Goal: Transaction & Acquisition: Purchase product/service

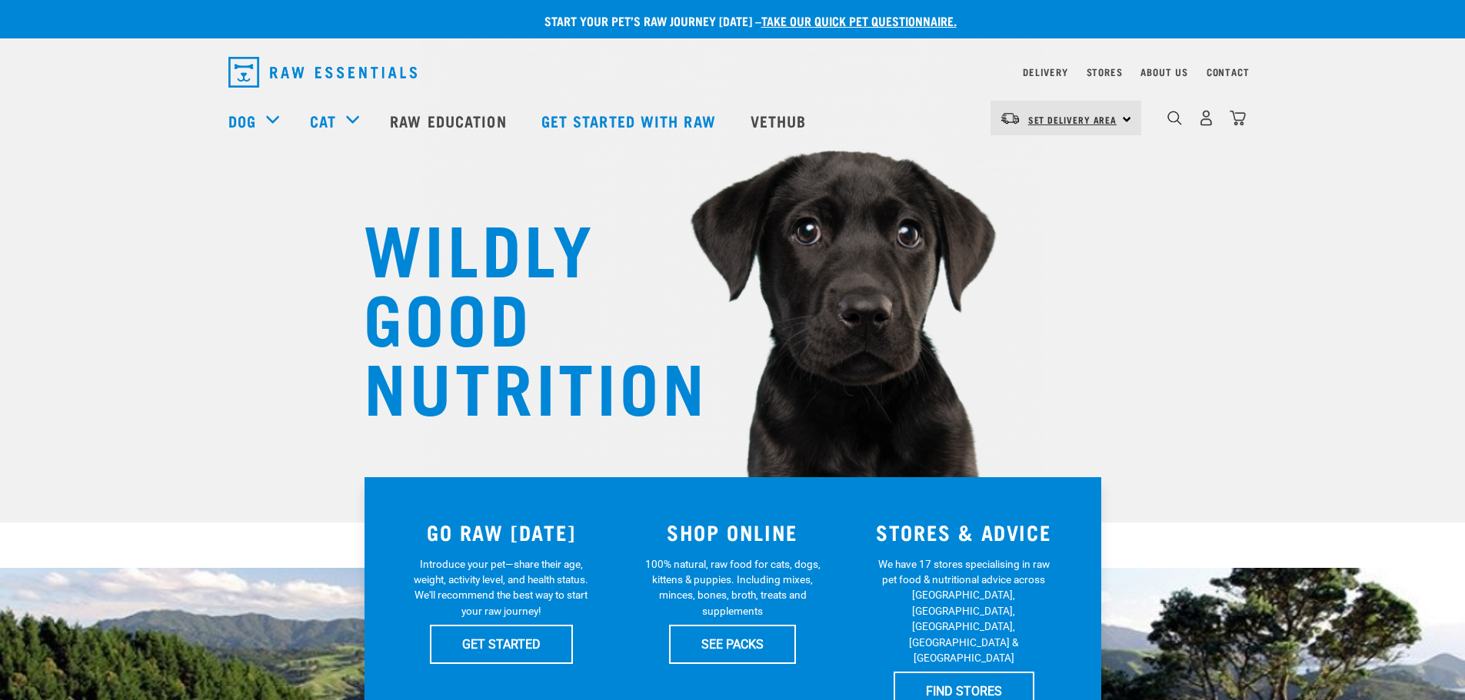
click at [1080, 108] on link "Set Delivery Area" at bounding box center [1072, 120] width 89 height 25
click at [1056, 156] on link "[GEOGRAPHIC_DATA]" at bounding box center [1064, 162] width 148 height 34
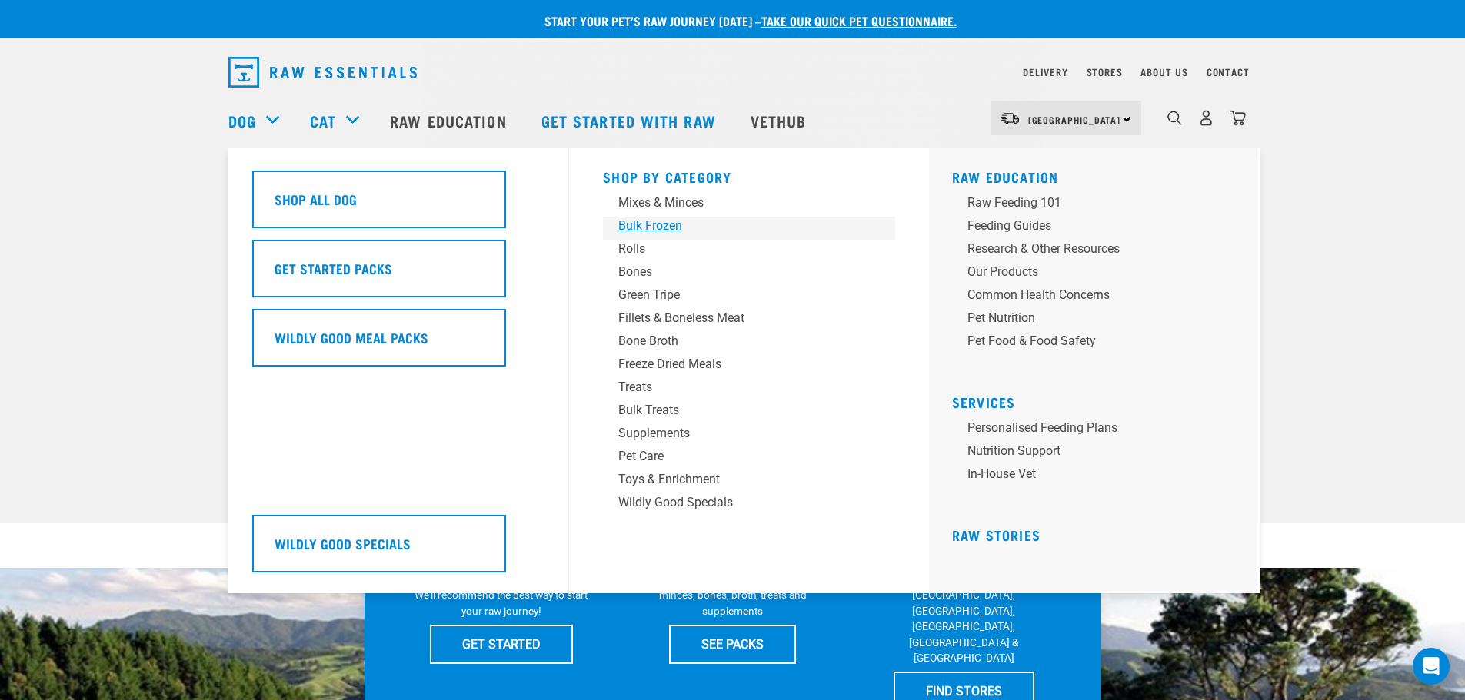
click at [674, 224] on div "Bulk Frozen" at bounding box center [738, 226] width 240 height 18
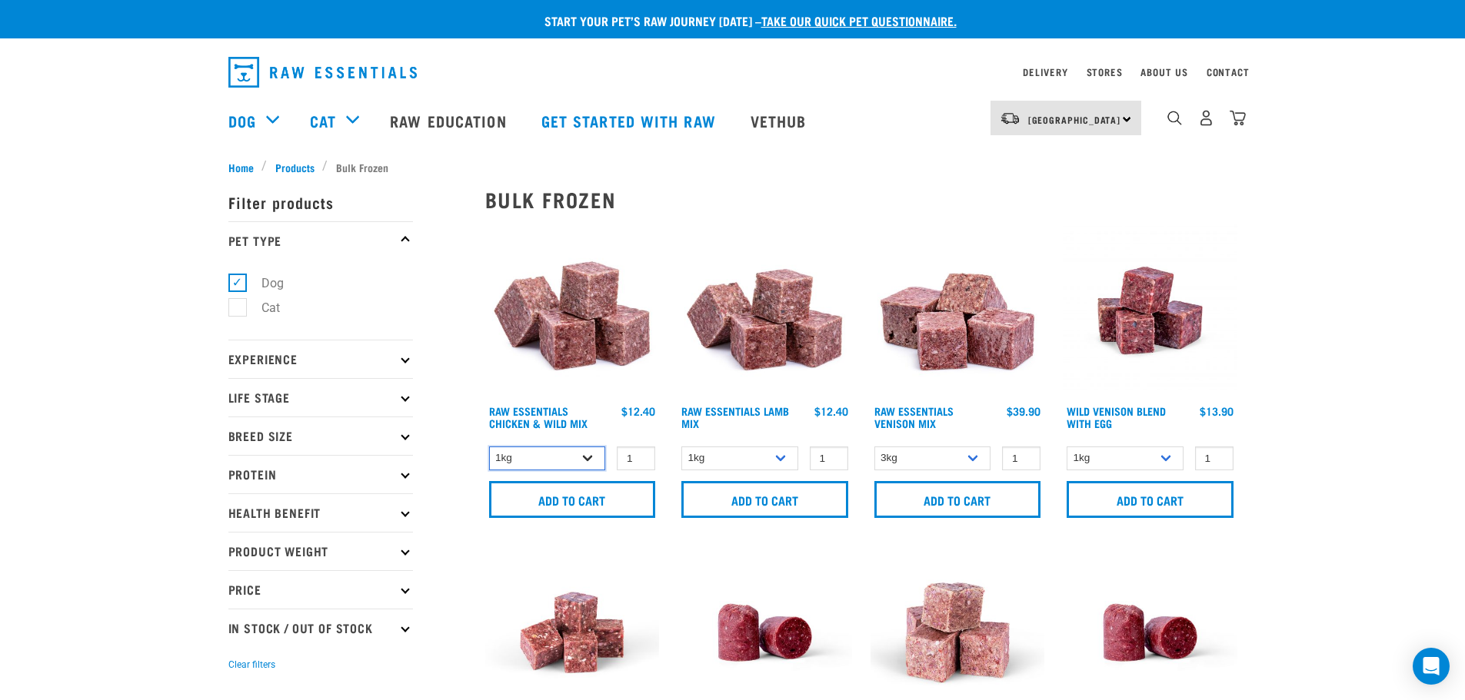
click at [570, 452] on select "1kg 3kg Bulk (10kg)" at bounding box center [547, 459] width 117 height 24
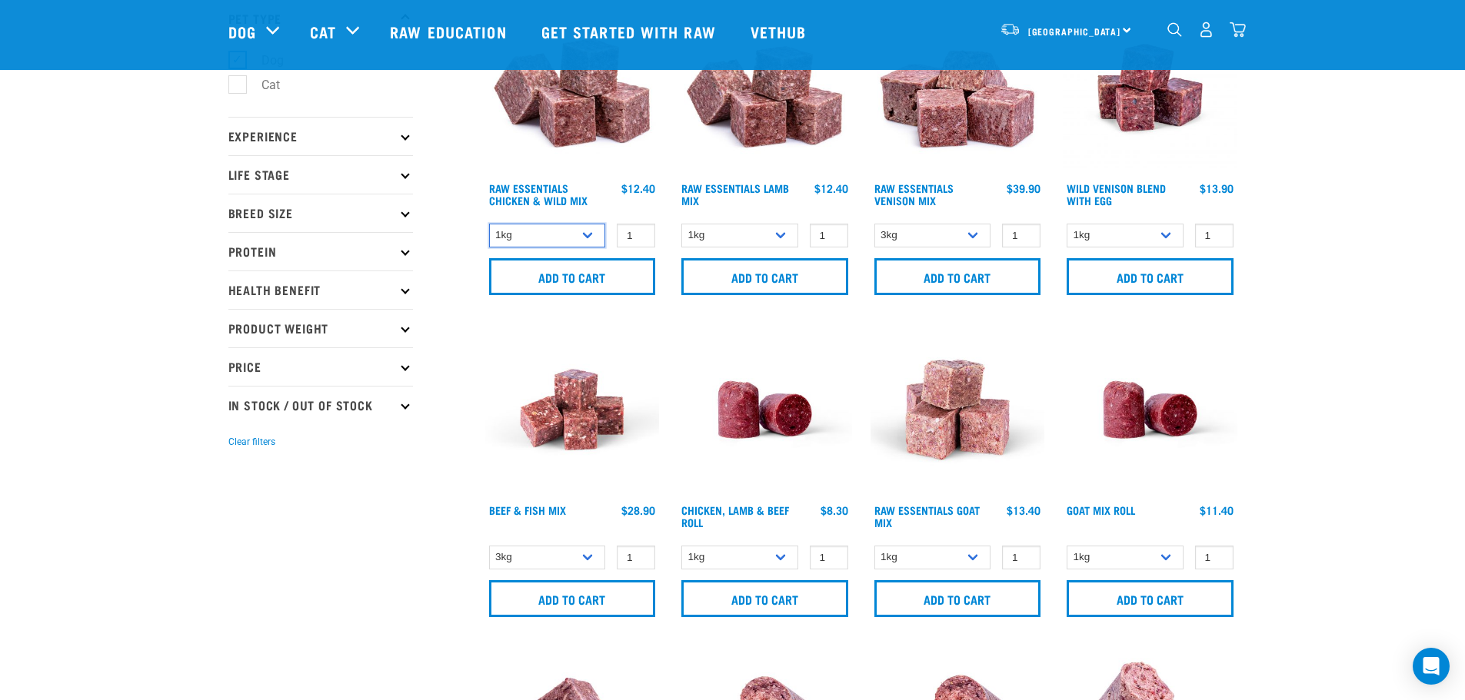
scroll to position [154, 0]
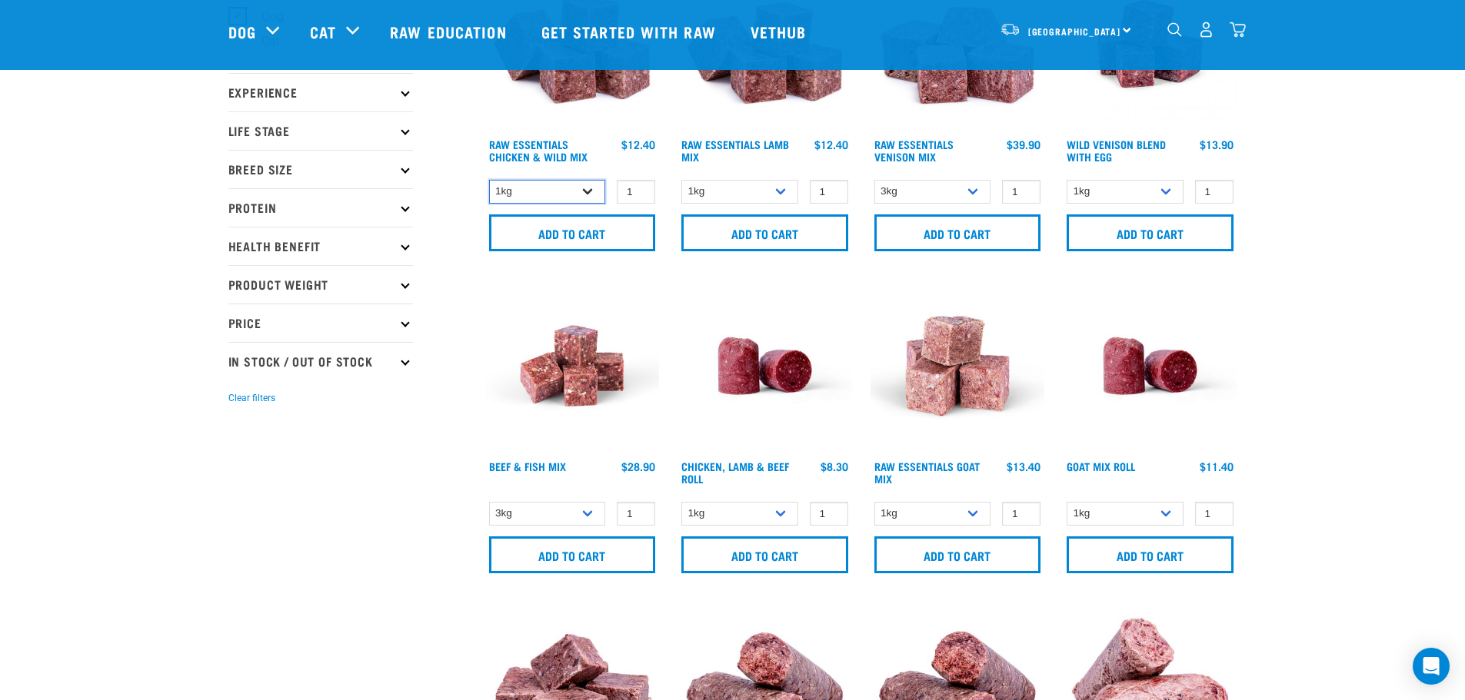
click at [564, 195] on select "1kg 3kg Bulk (10kg)" at bounding box center [547, 192] width 117 height 24
select select "709"
click at [489, 180] on select "1kg 3kg Bulk (10kg)" at bounding box center [547, 192] width 117 height 24
click at [598, 235] on input "Add to cart" at bounding box center [572, 233] width 167 height 37
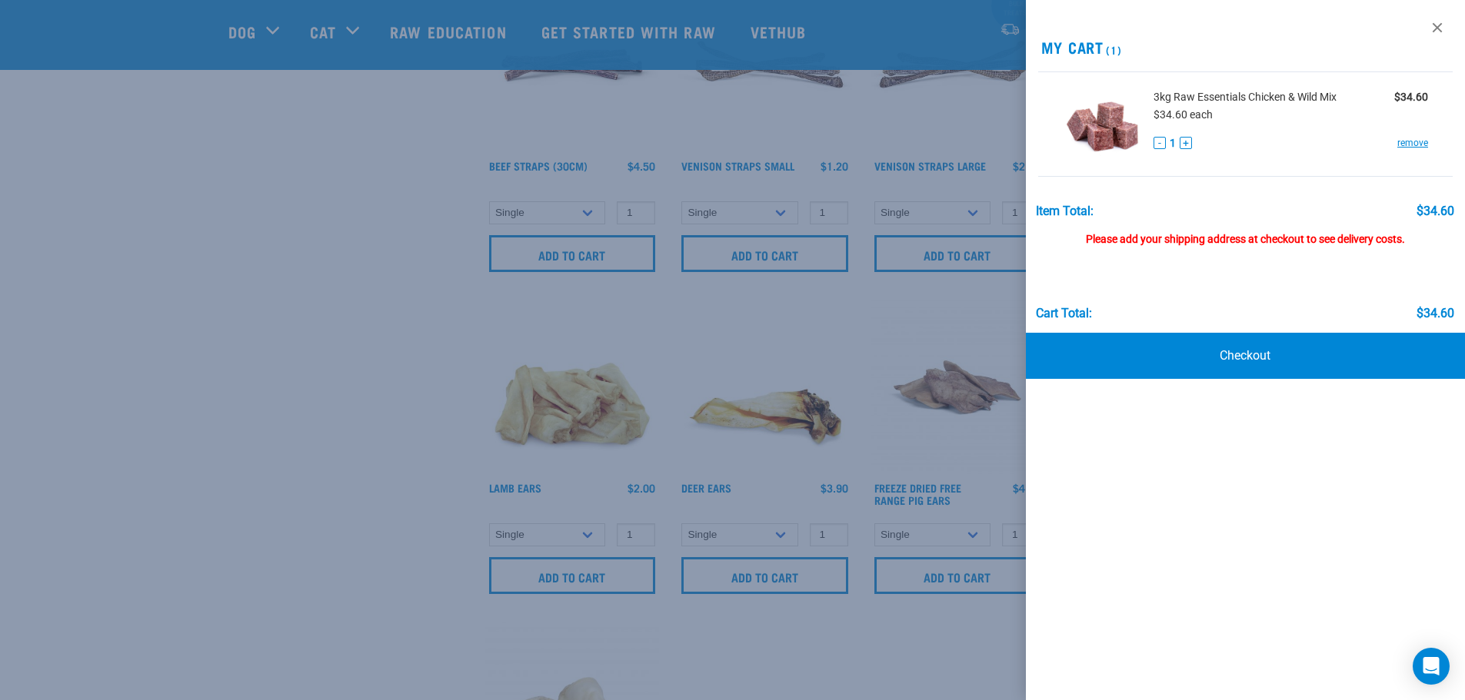
scroll to position [1768, 0]
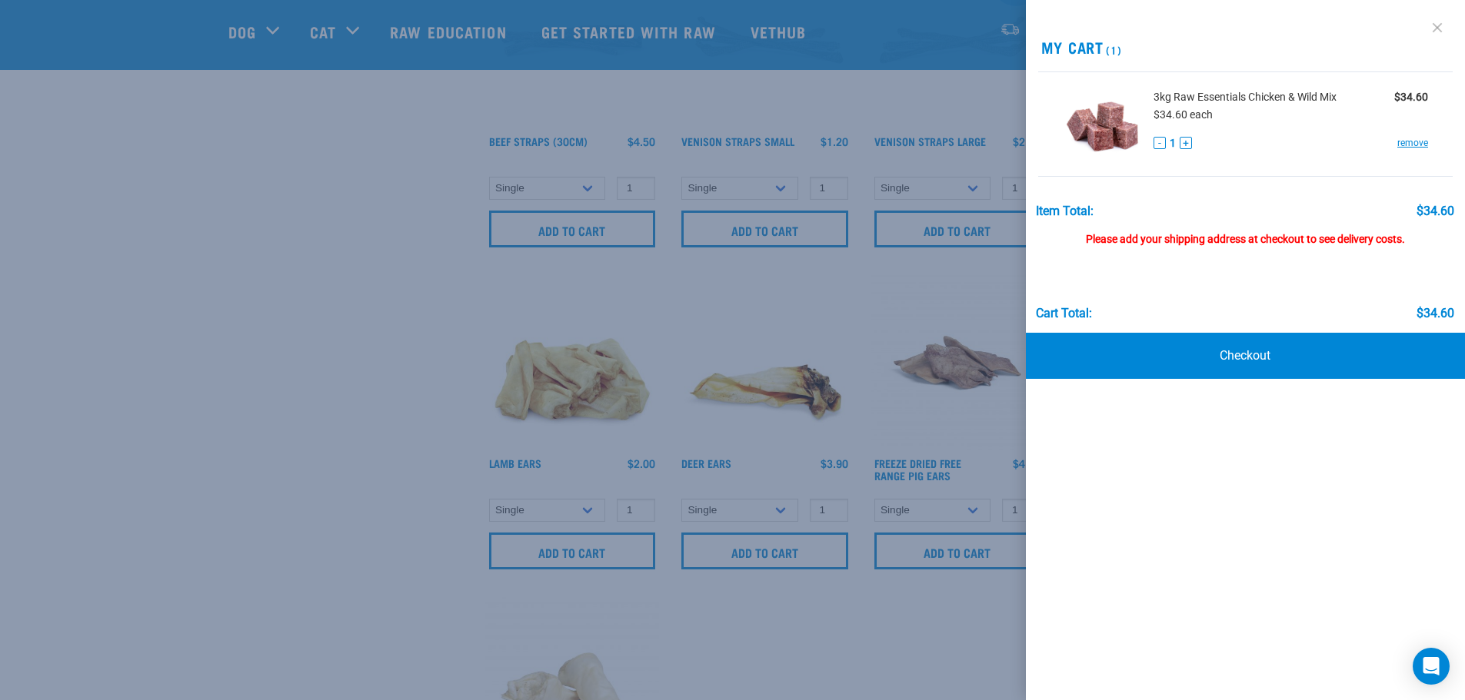
click at [1432, 25] on link at bounding box center [1437, 27] width 25 height 25
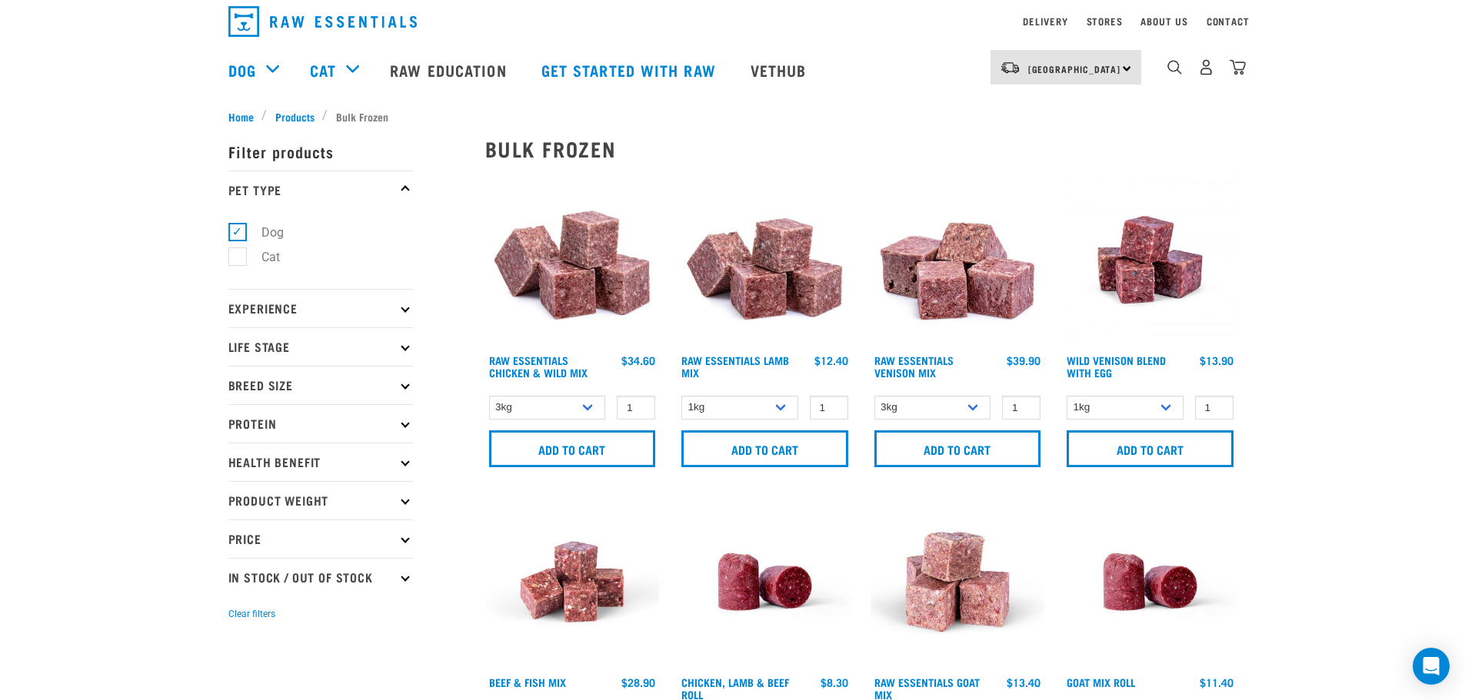
scroll to position [0, 0]
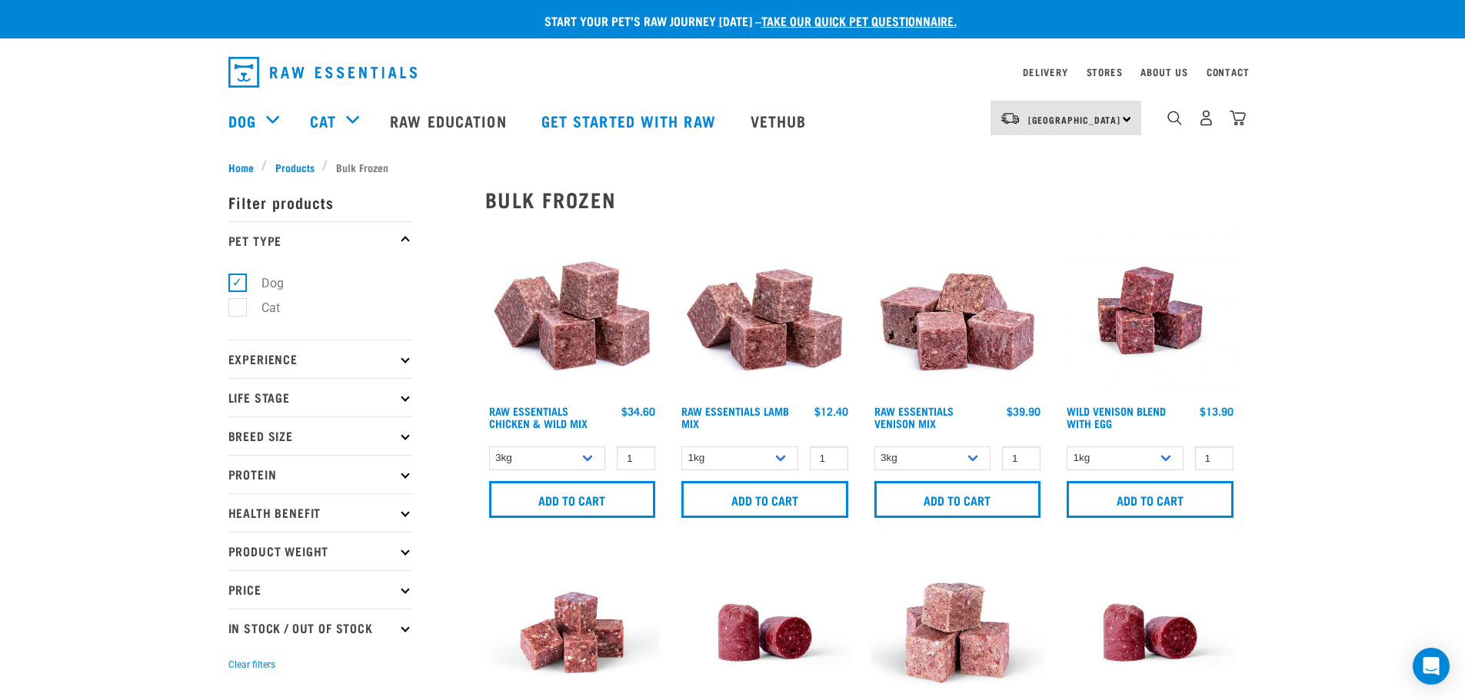
click at [377, 472] on p "Protein" at bounding box center [320, 474] width 185 height 38
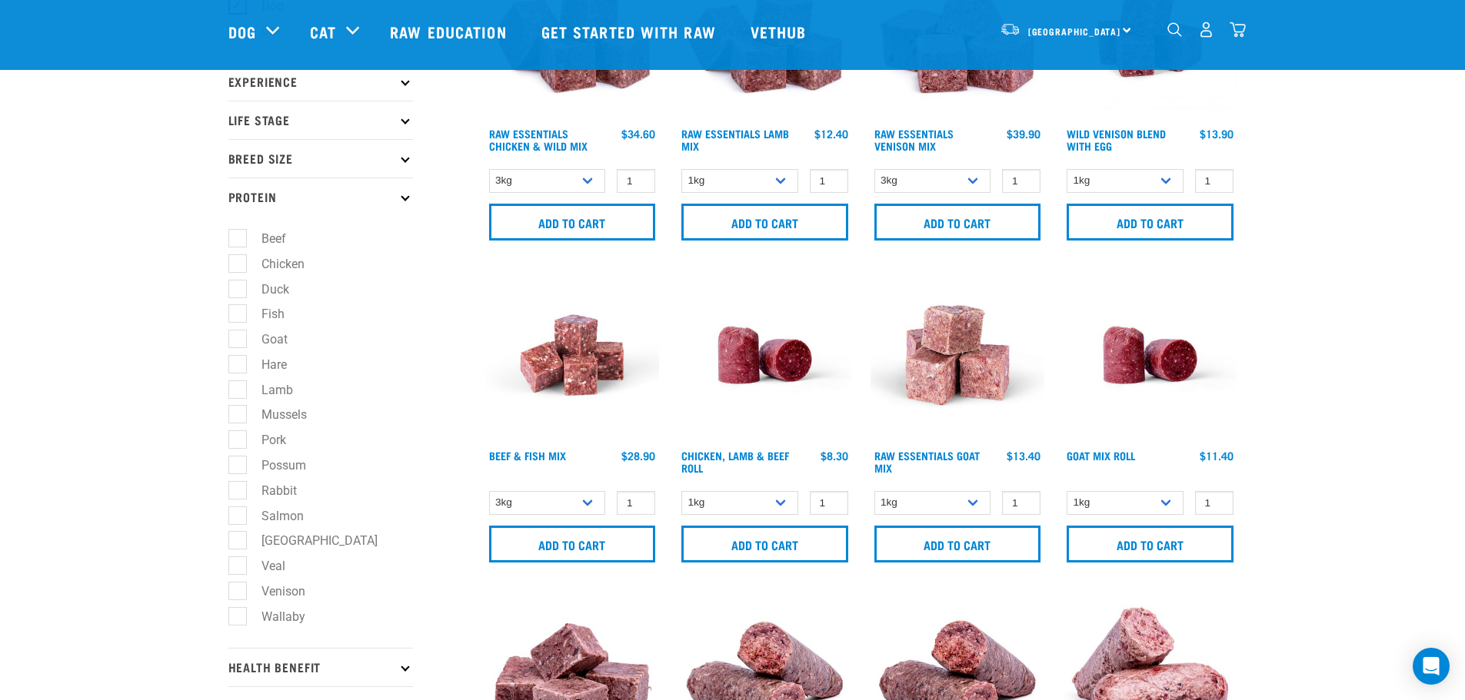
scroll to position [231, 0]
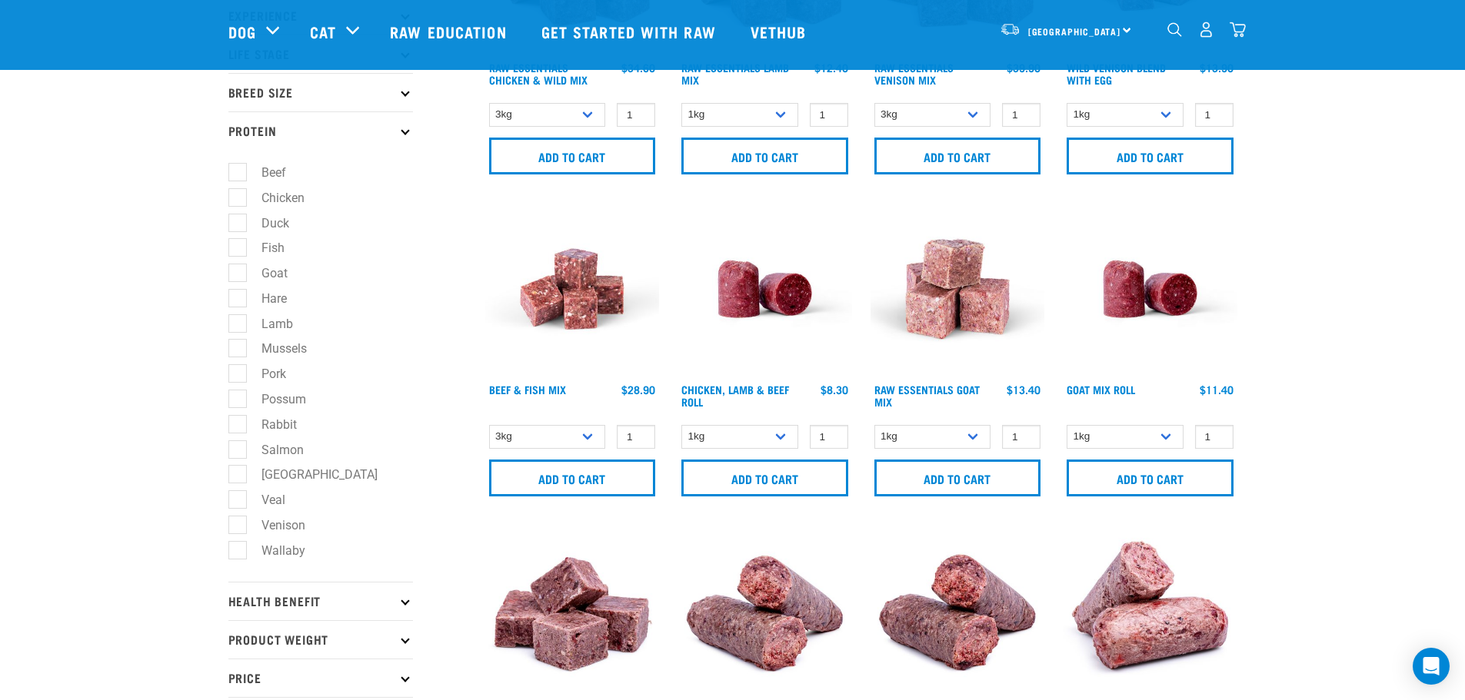
click at [244, 443] on label "Salmon" at bounding box center [273, 450] width 73 height 19
click at [238, 443] on input "Salmon" at bounding box center [233, 447] width 10 height 10
checkbox input "true"
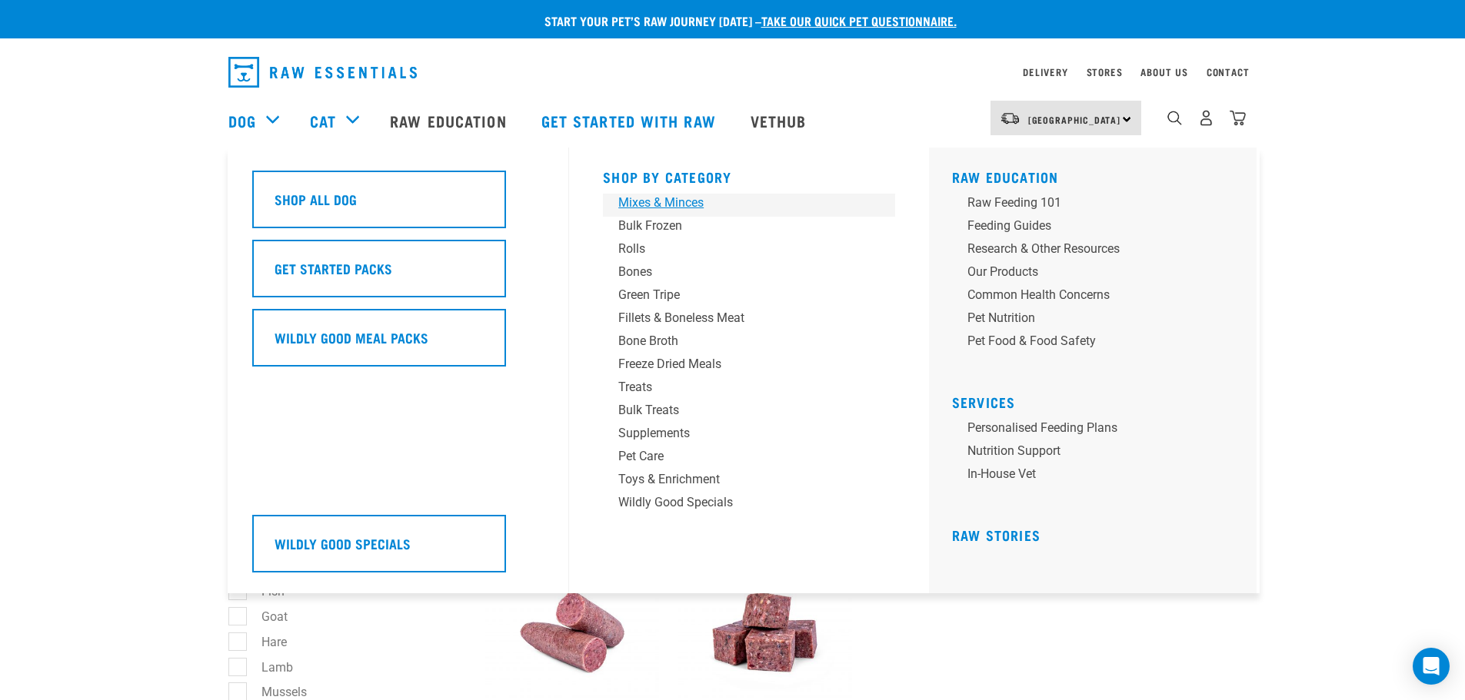
click at [685, 202] on div "Mixes & Minces" at bounding box center [738, 203] width 240 height 18
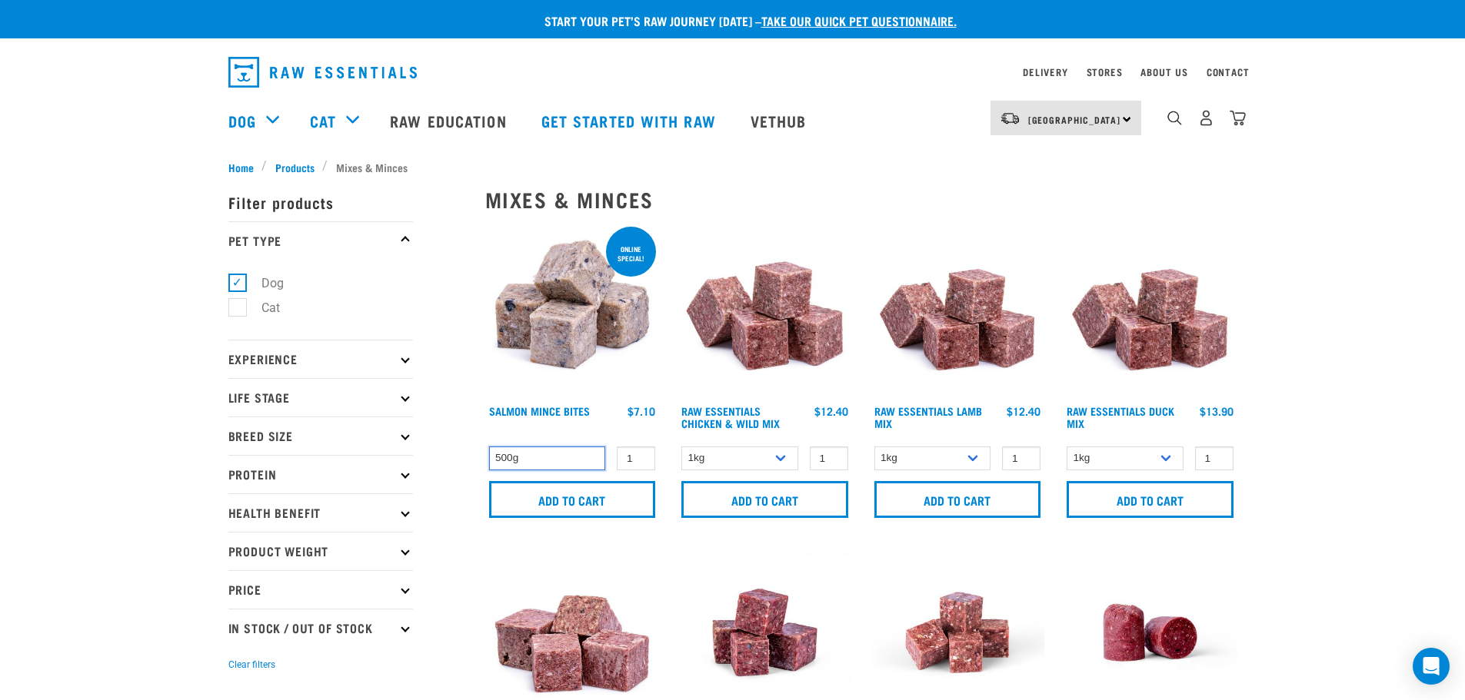
click at [557, 452] on select "500g" at bounding box center [547, 459] width 117 height 24
click at [651, 454] on input "1" at bounding box center [636, 459] width 38 height 24
type input "2"
click at [640, 453] on input "2" at bounding box center [636, 459] width 38 height 24
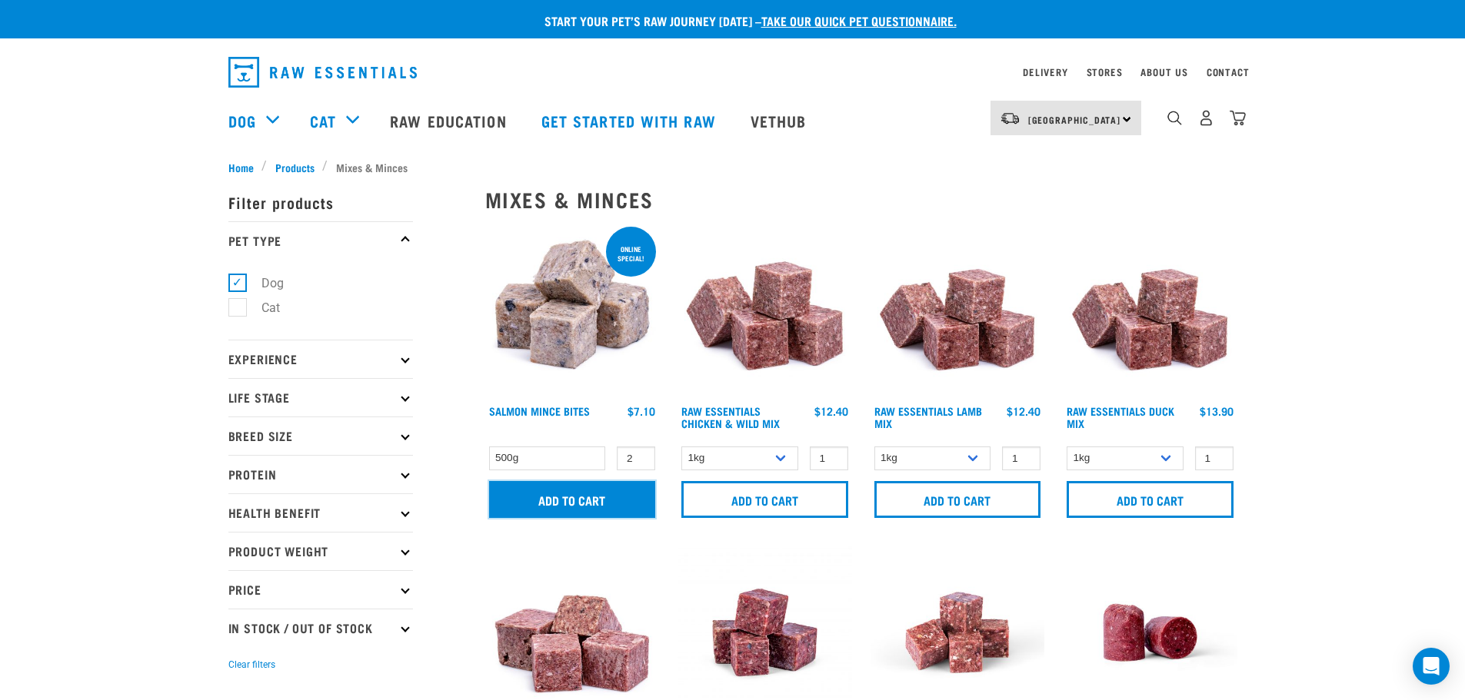
click at [612, 495] on input "Add to cart" at bounding box center [572, 499] width 167 height 37
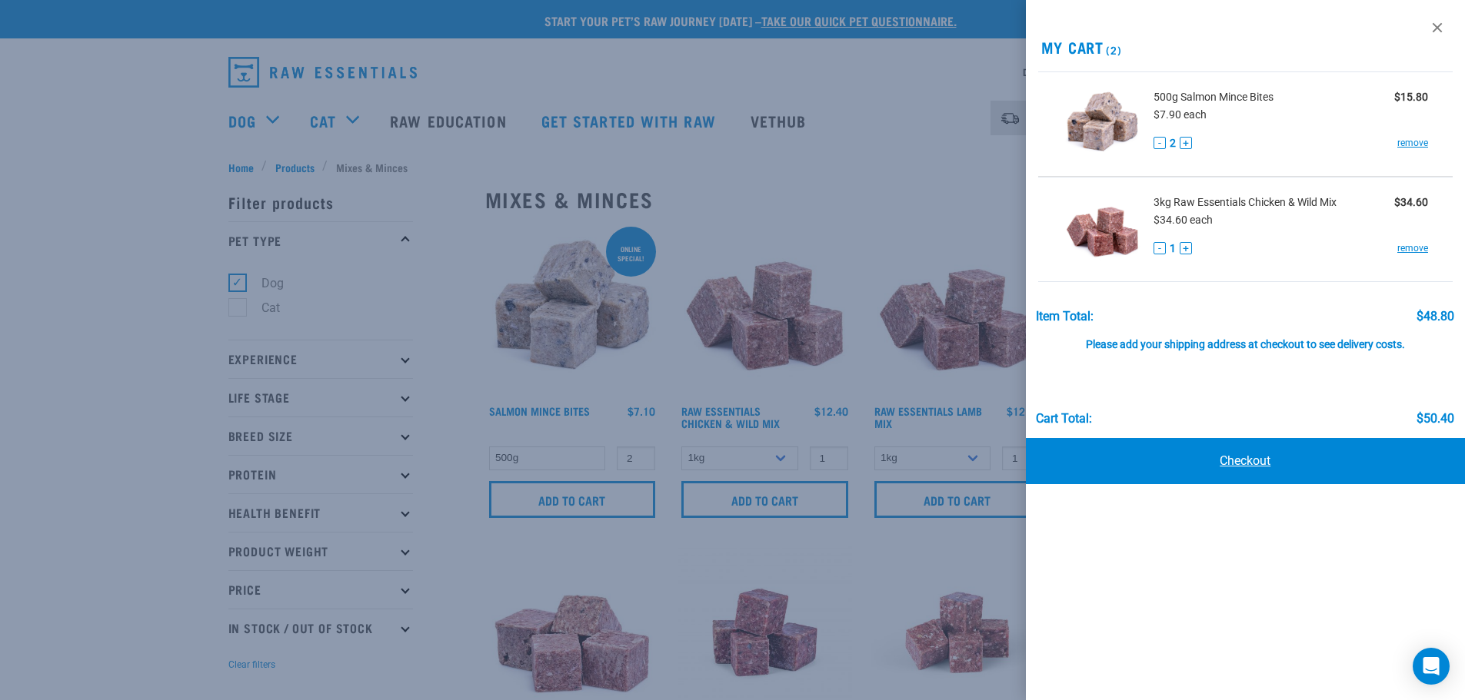
click at [1229, 463] on link "Checkout" at bounding box center [1246, 461] width 440 height 46
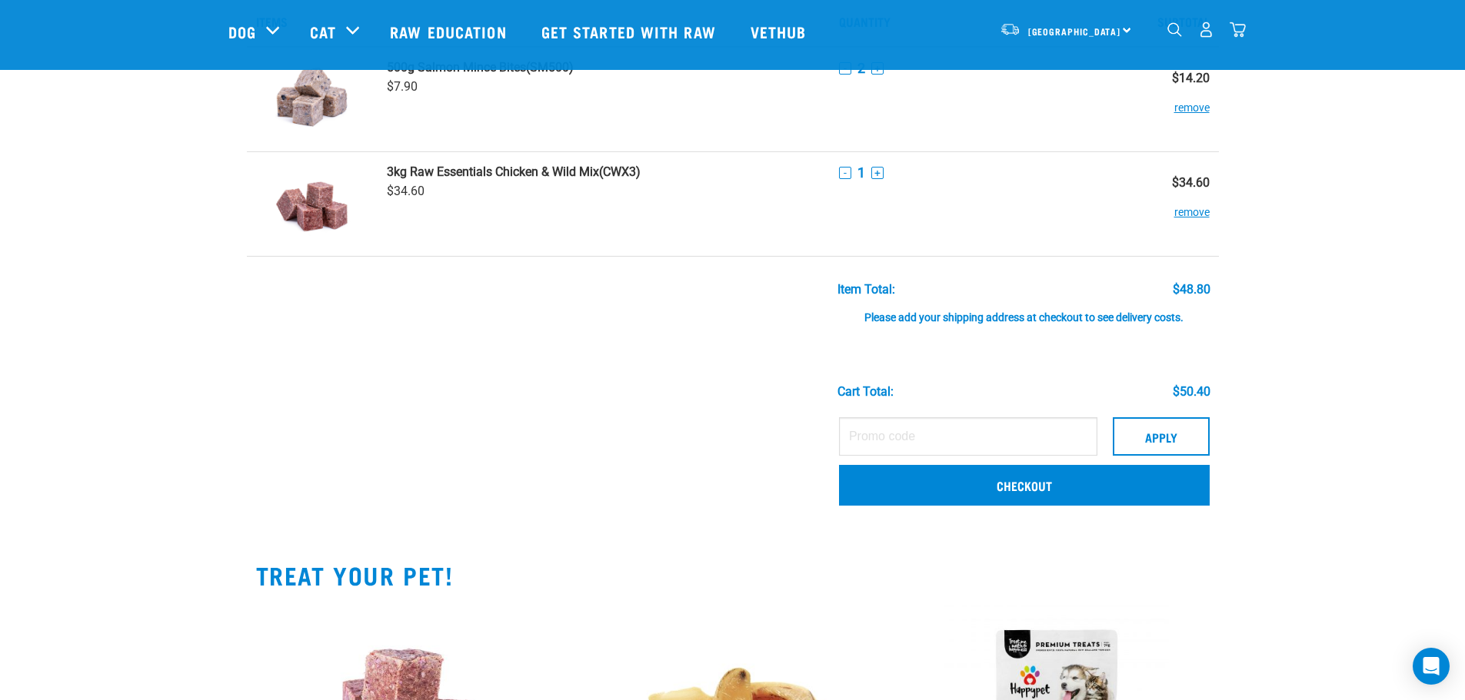
scroll to position [154, 0]
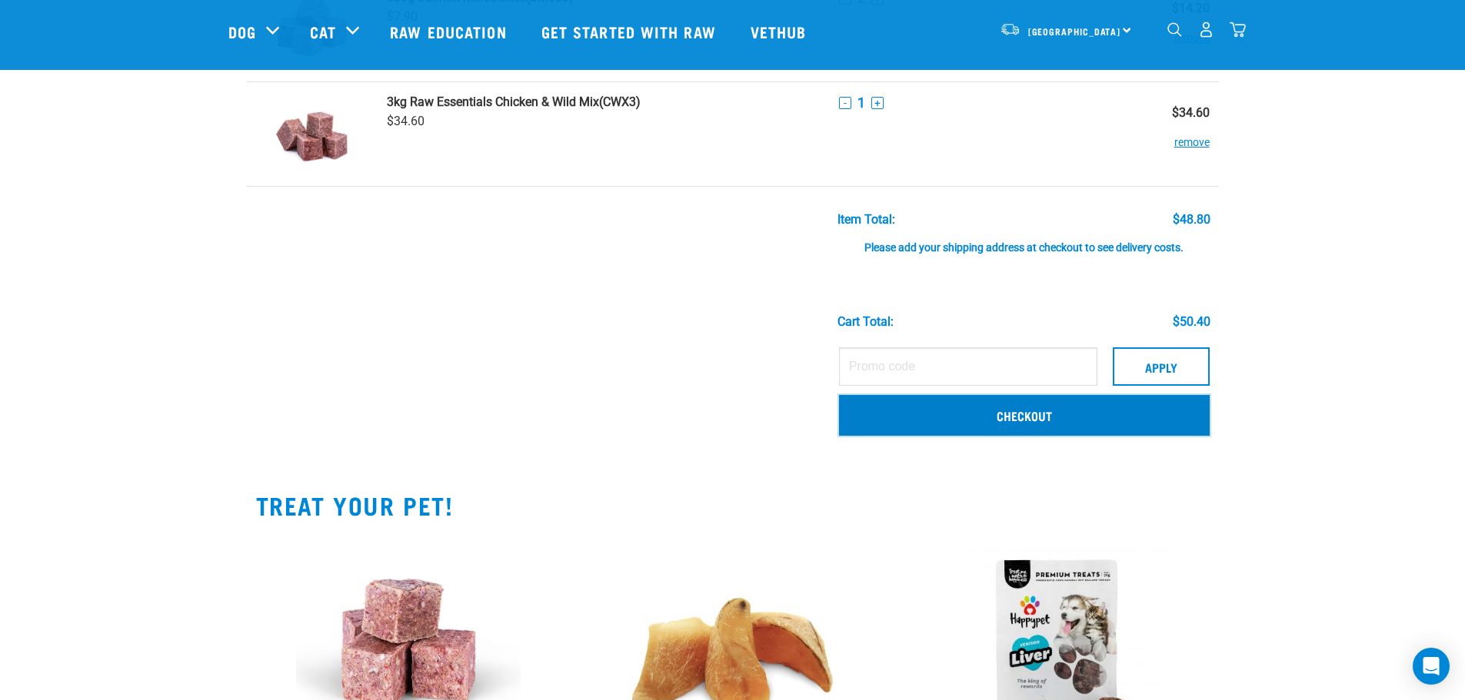
click at [1014, 417] on link "Checkout" at bounding box center [1024, 415] width 371 height 40
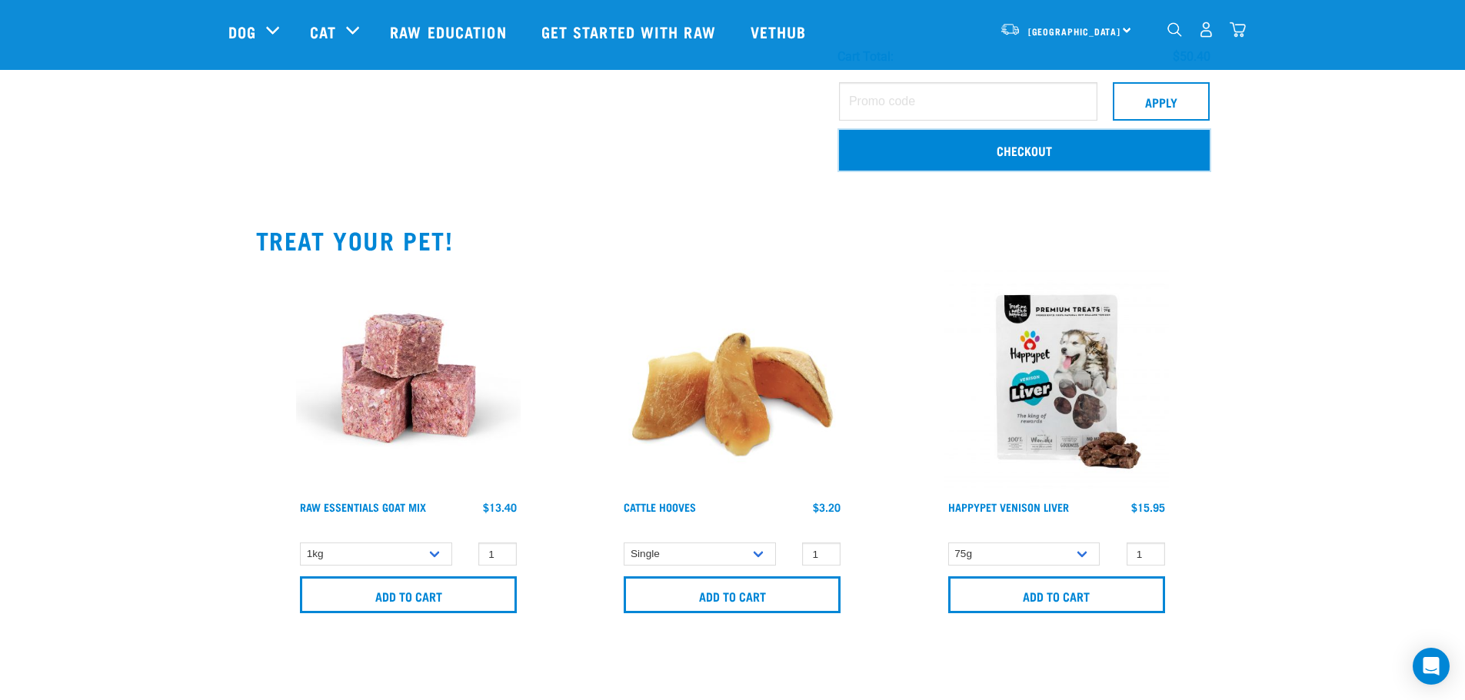
scroll to position [461, 0]
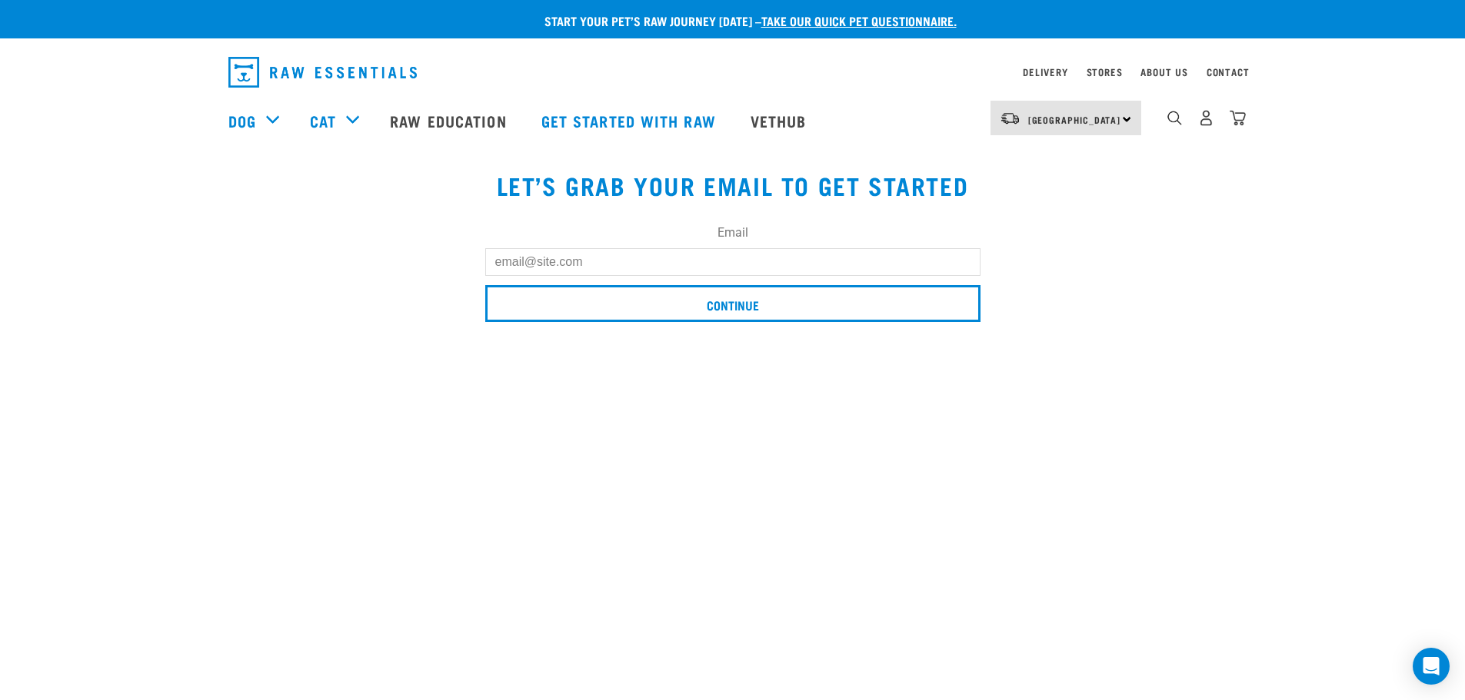
click at [757, 264] on input "Email" at bounding box center [732, 262] width 495 height 28
type input "[PERSON_NAME][EMAIL_ADDRESS][DOMAIN_NAME]"
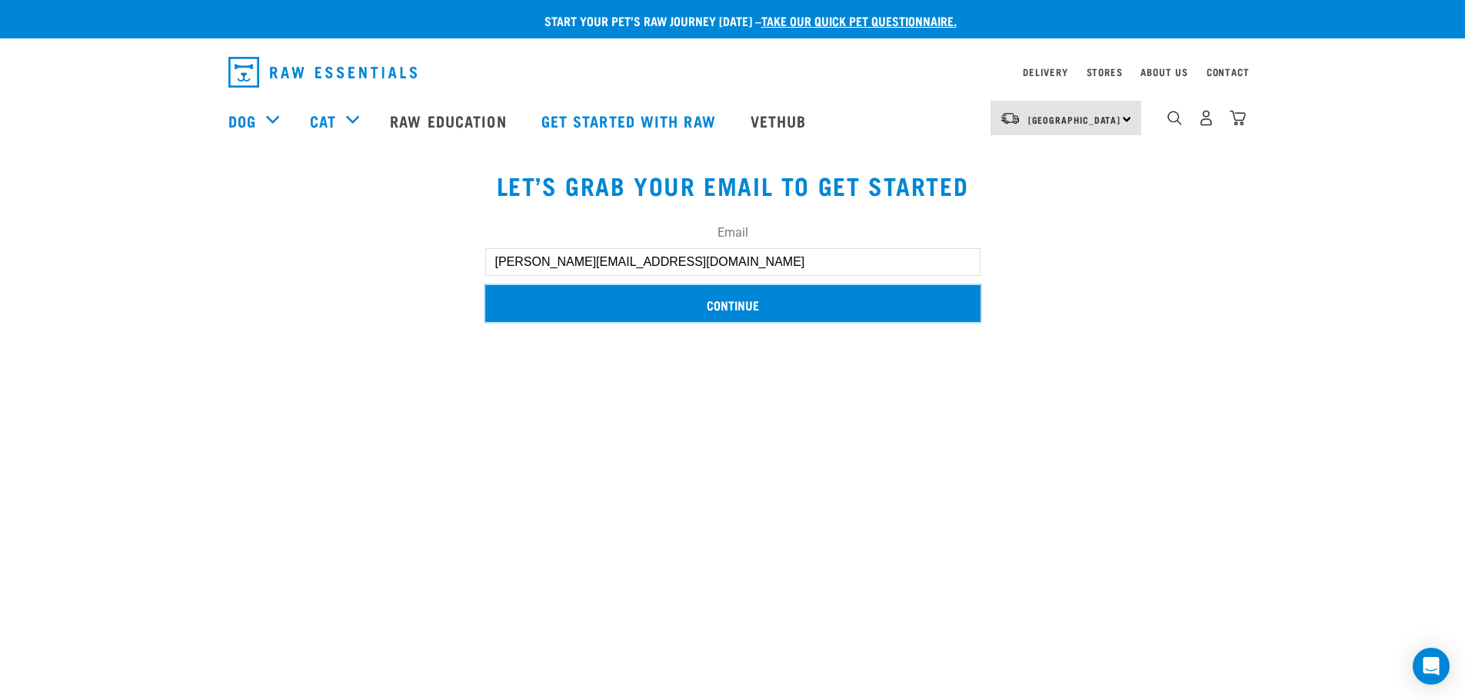
click at [790, 301] on input "Continue" at bounding box center [732, 303] width 495 height 37
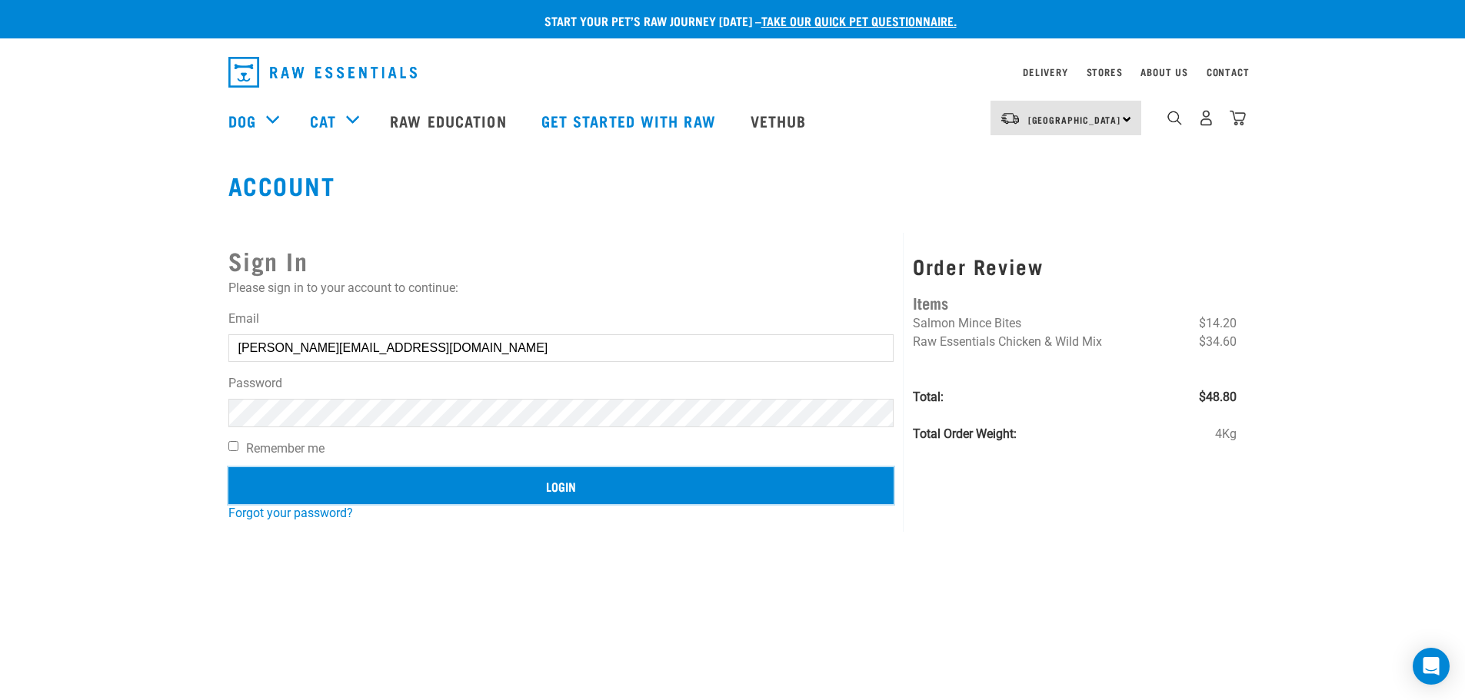
click at [550, 469] on input "Login" at bounding box center [561, 485] width 666 height 37
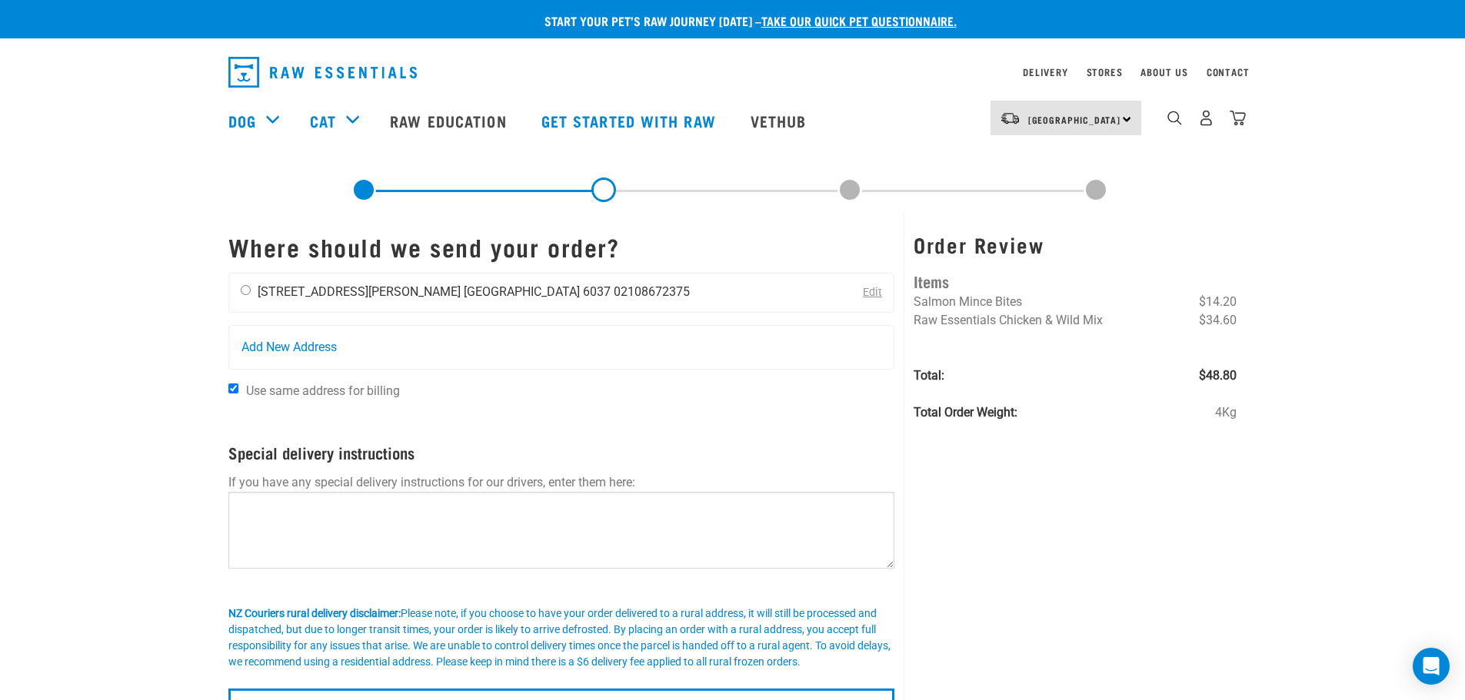
click at [321, 285] on li "[STREET_ADDRESS][PERSON_NAME]" at bounding box center [359, 291] width 203 height 15
click at [241, 289] on input "radio" at bounding box center [246, 290] width 10 height 10
radio input "true"
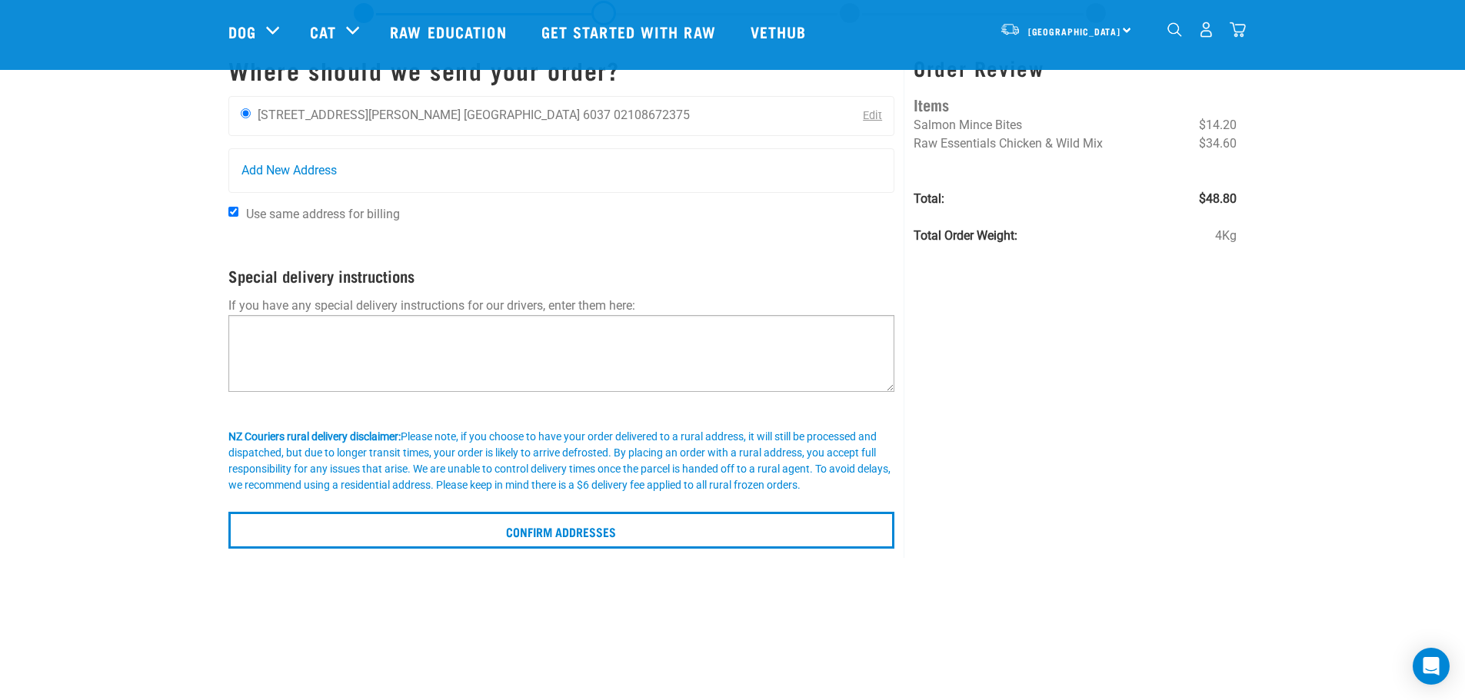
scroll to position [231, 0]
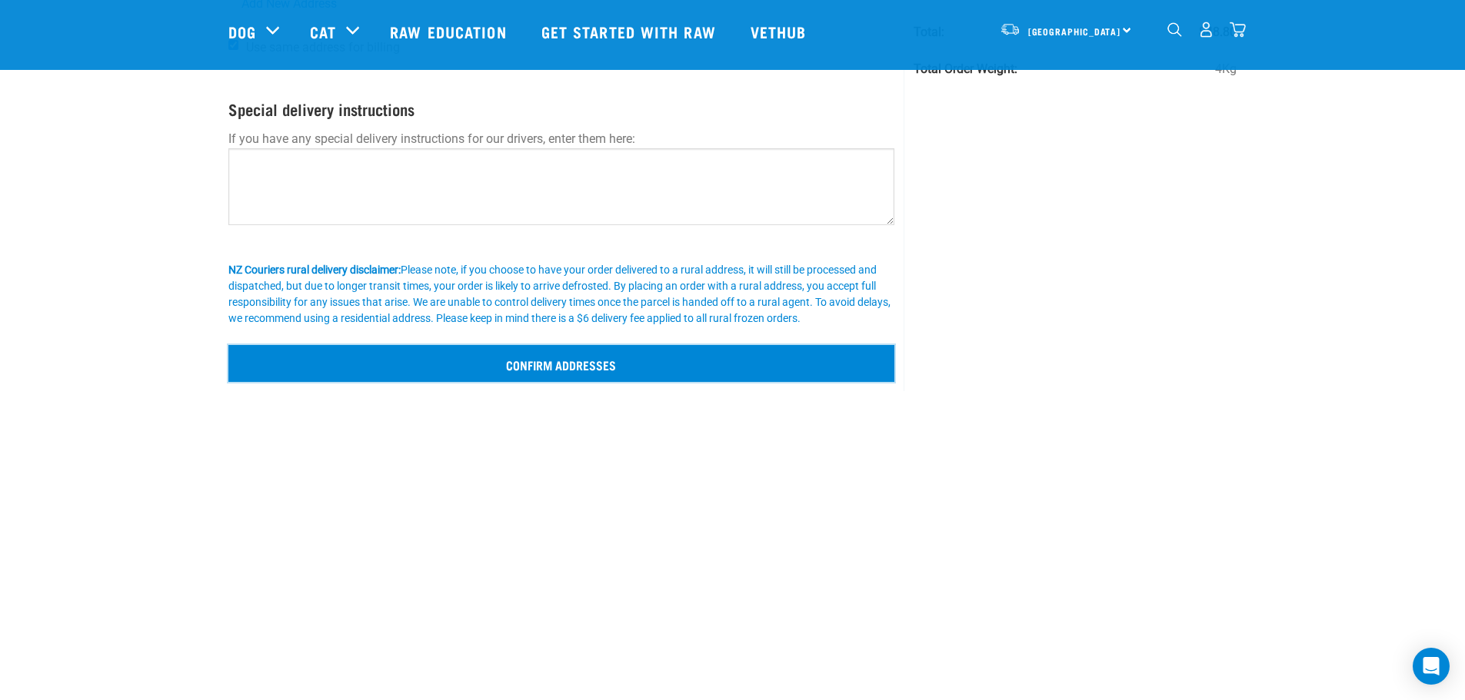
click at [524, 370] on input "Confirm addresses" at bounding box center [561, 363] width 667 height 37
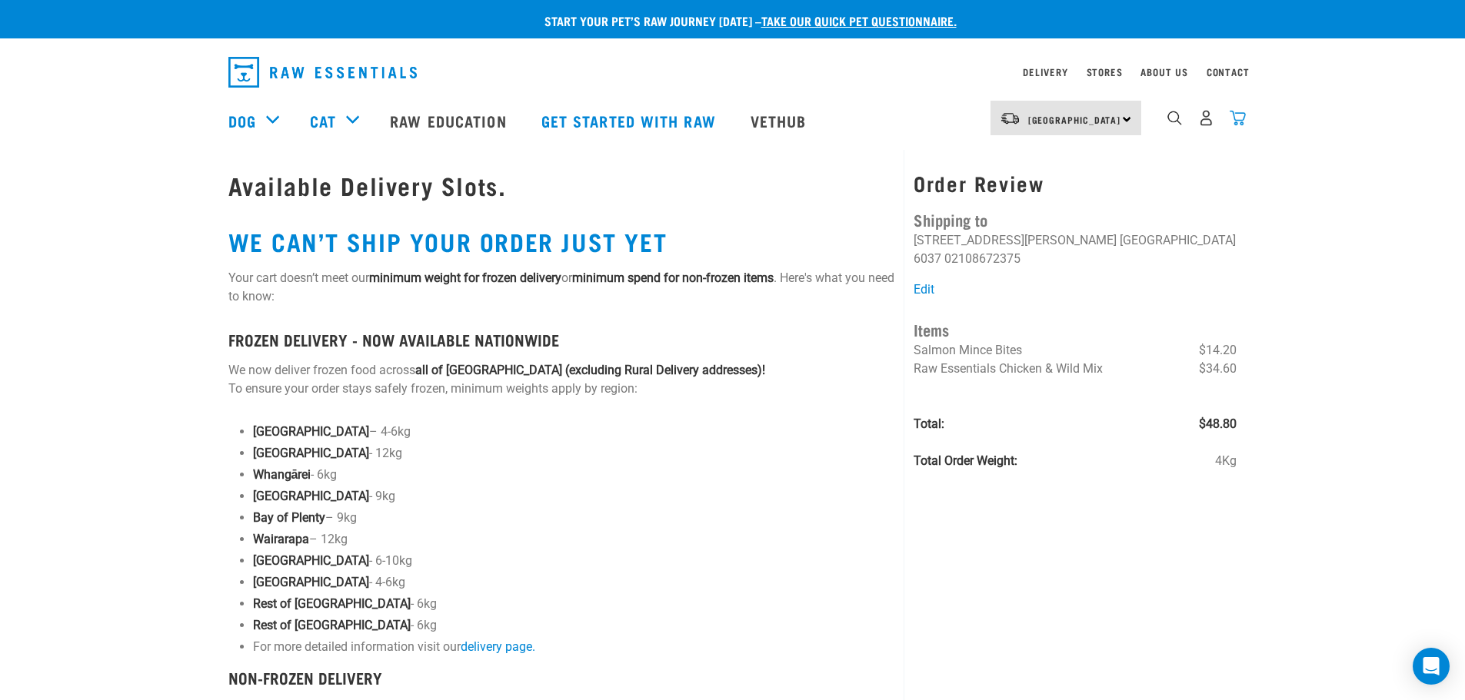
click at [1239, 116] on img "dropdown navigation" at bounding box center [1237, 118] width 16 height 16
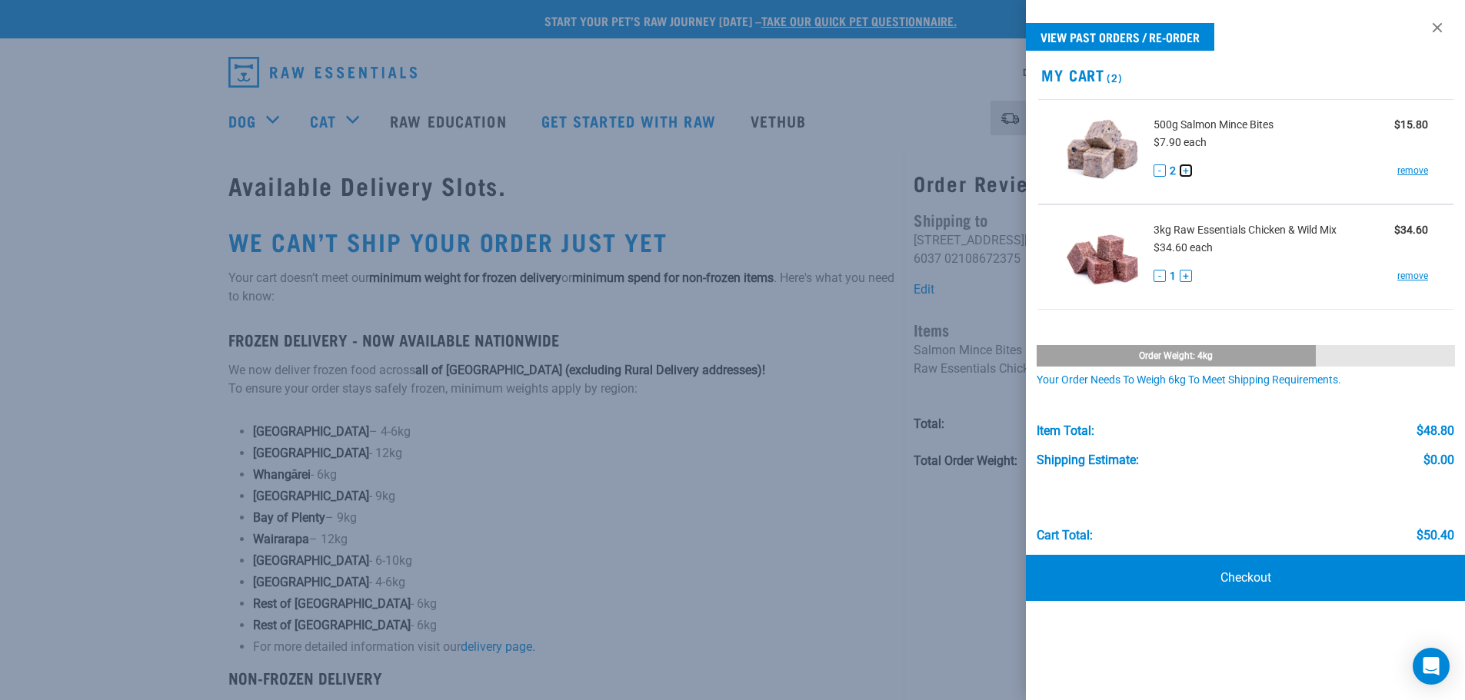
click at [1187, 169] on button "+" at bounding box center [1185, 171] width 12 height 12
click at [1187, 274] on button "+" at bounding box center [1185, 276] width 12 height 12
click at [1221, 471] on div "Cart total: $90.50" at bounding box center [1245, 504] width 418 height 75
click at [1219, 557] on link "Checkout" at bounding box center [1246, 578] width 440 height 46
click at [1239, 574] on link "Checkout" at bounding box center [1246, 578] width 440 height 46
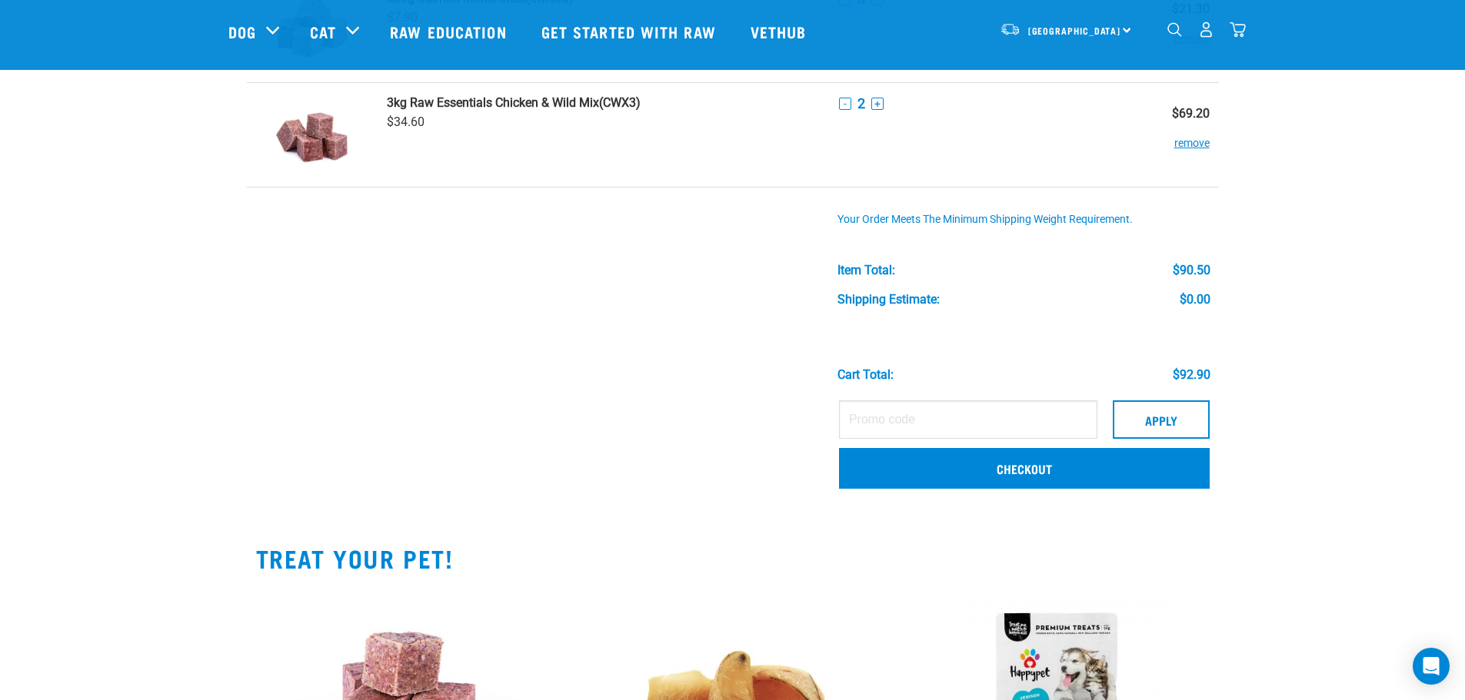
scroll to position [154, 0]
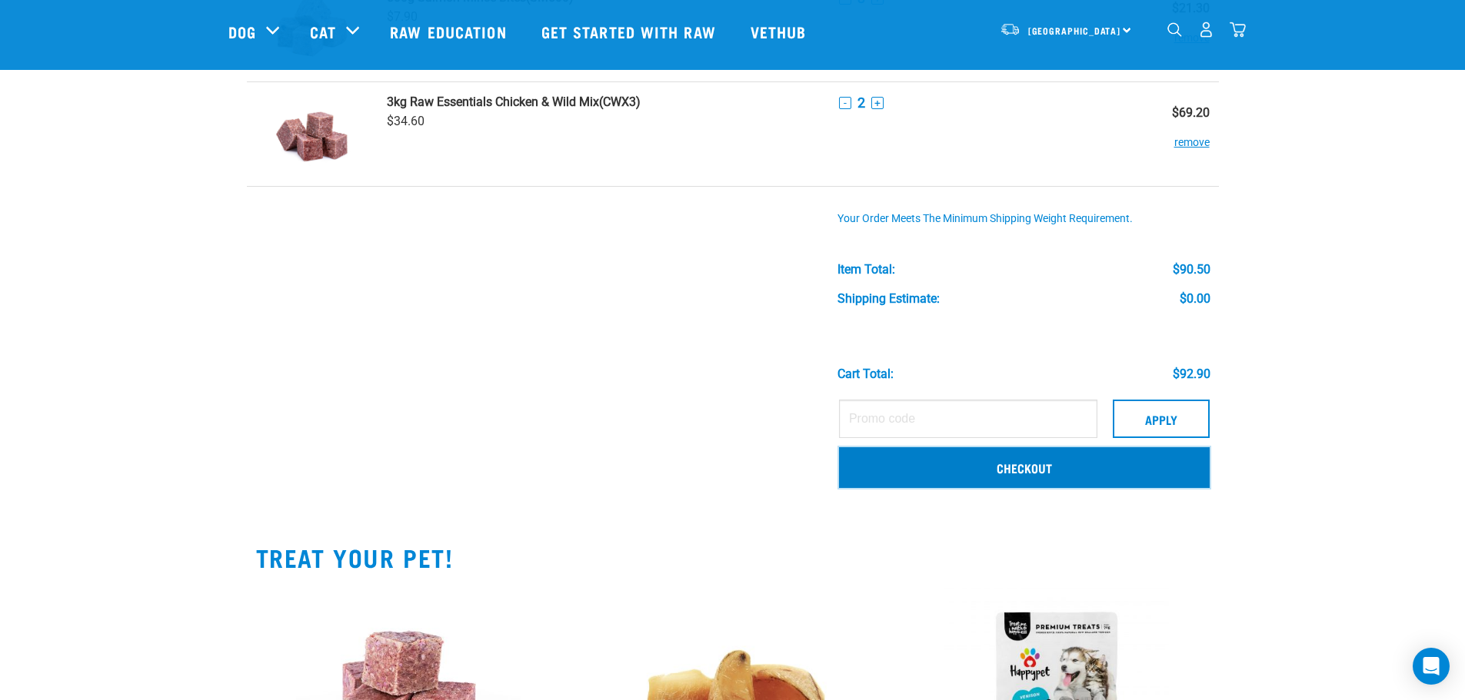
click at [994, 464] on link "Checkout" at bounding box center [1024, 467] width 371 height 40
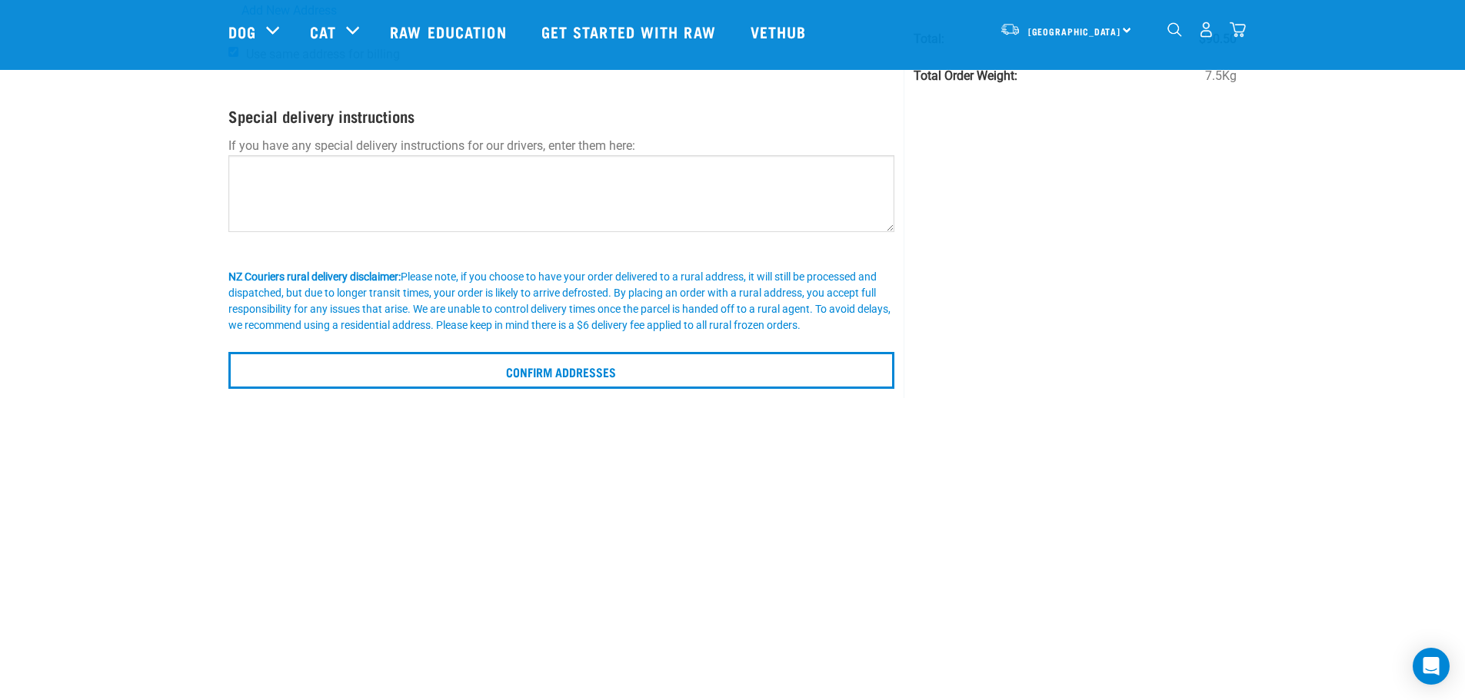
scroll to position [231, 0]
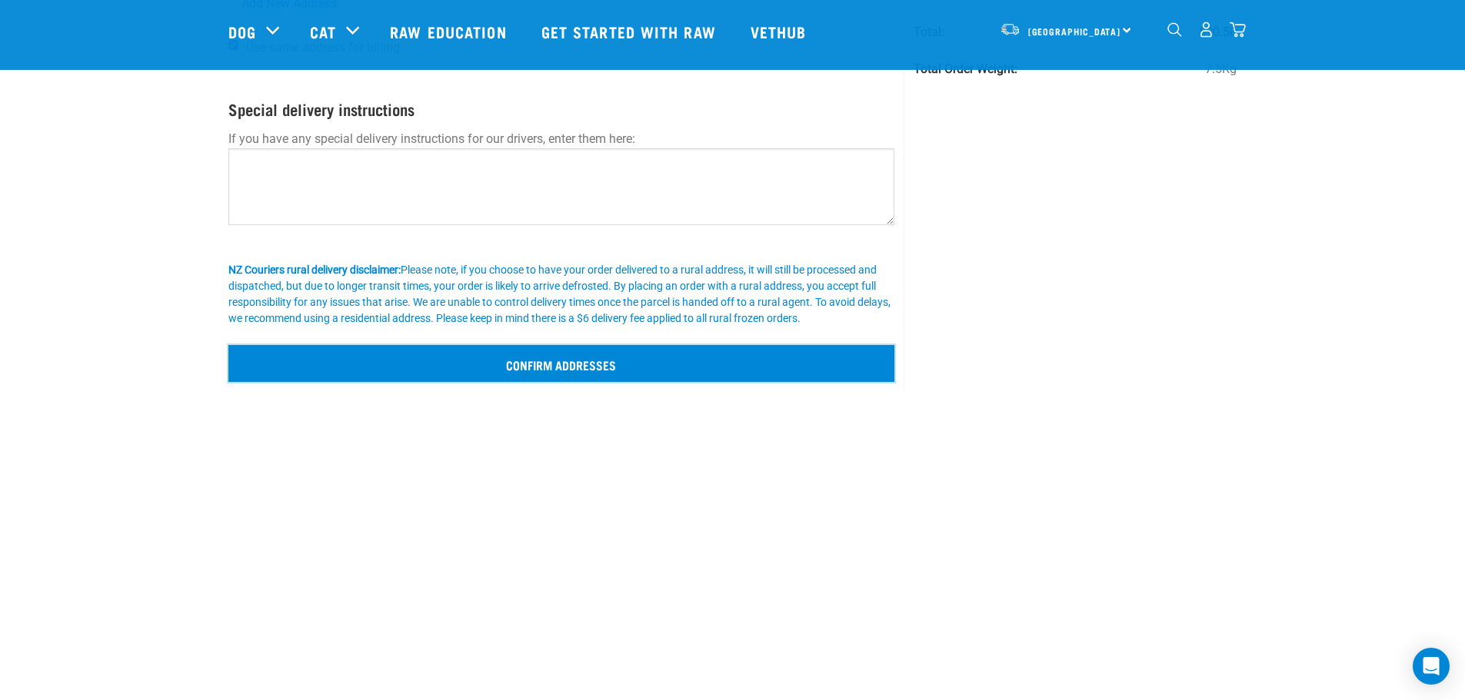
click at [567, 365] on input "Confirm addresses" at bounding box center [561, 363] width 667 height 37
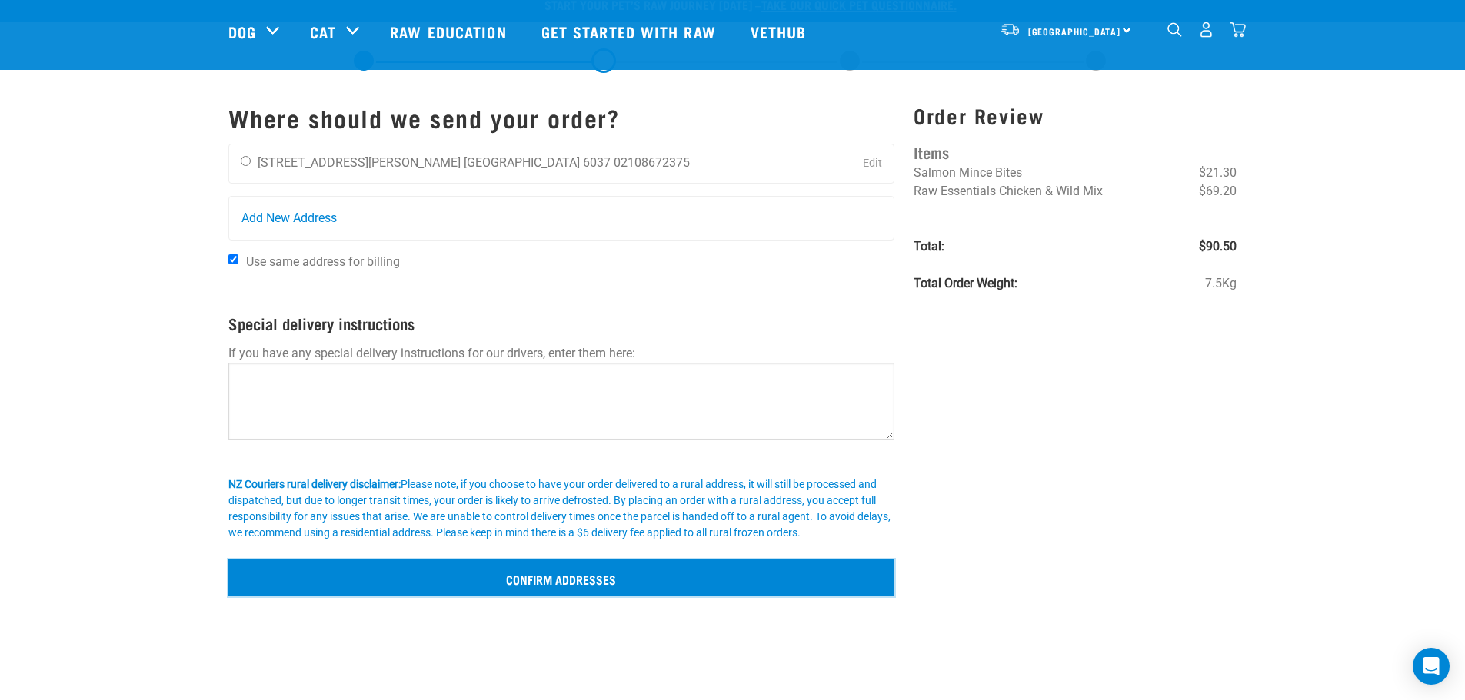
scroll to position [0, 0]
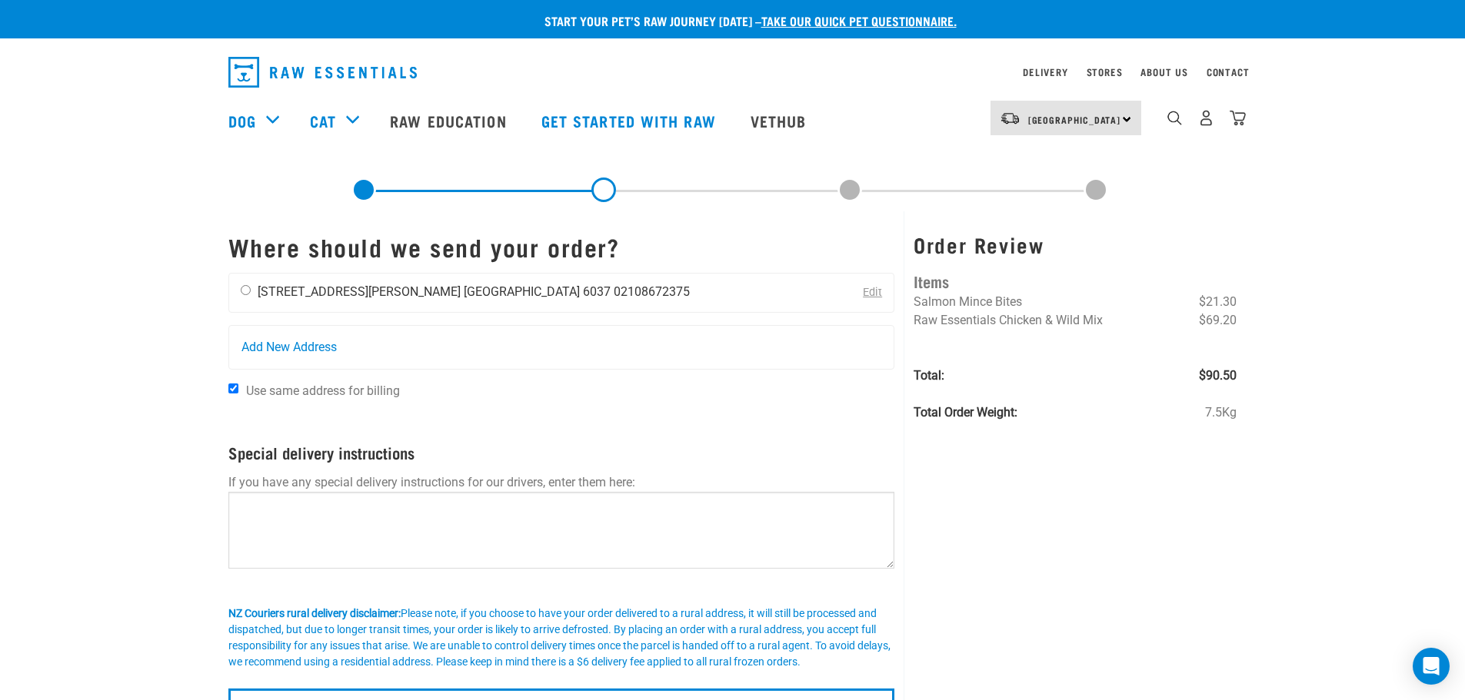
click at [246, 289] on input "radio" at bounding box center [246, 290] width 10 height 10
radio input "true"
